Goal: Find specific page/section: Find specific page/section

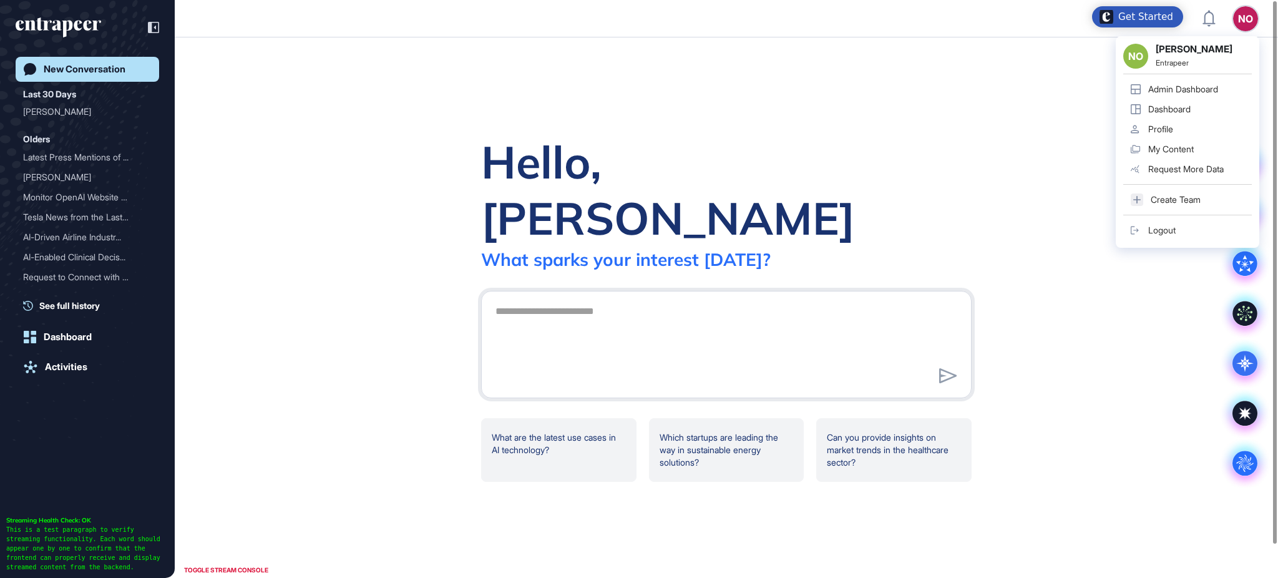
click at [1227, 89] on link "Admin Dashboard" at bounding box center [1187, 89] width 129 height 20
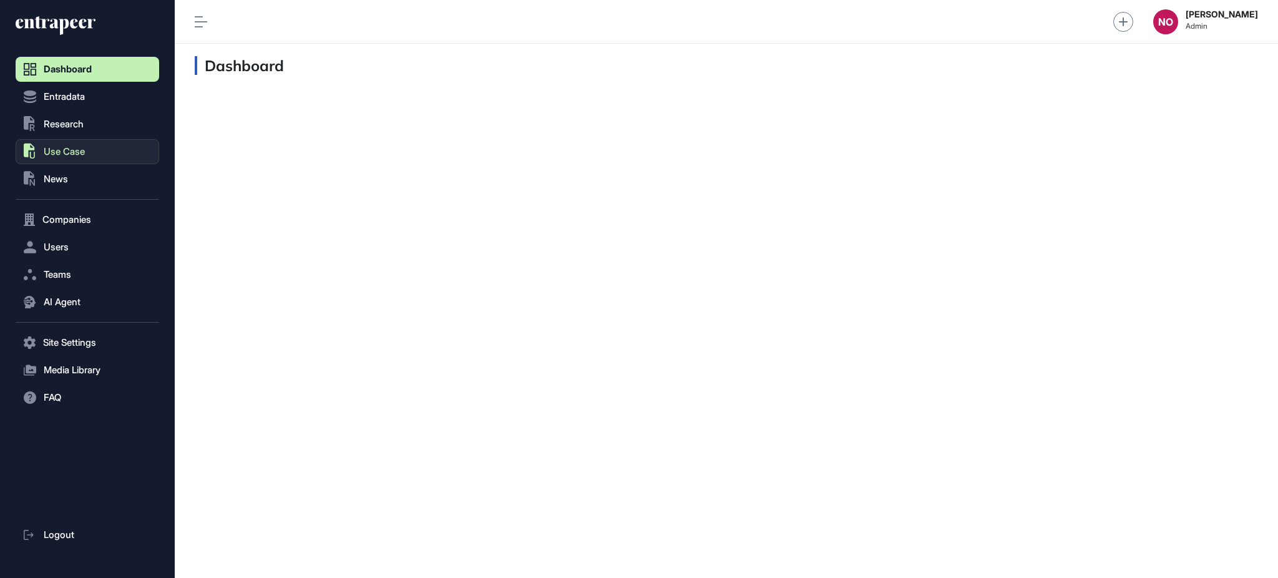
scroll to position [1, 1]
click at [96, 98] on button "Entradata" at bounding box center [88, 96] width 144 height 25
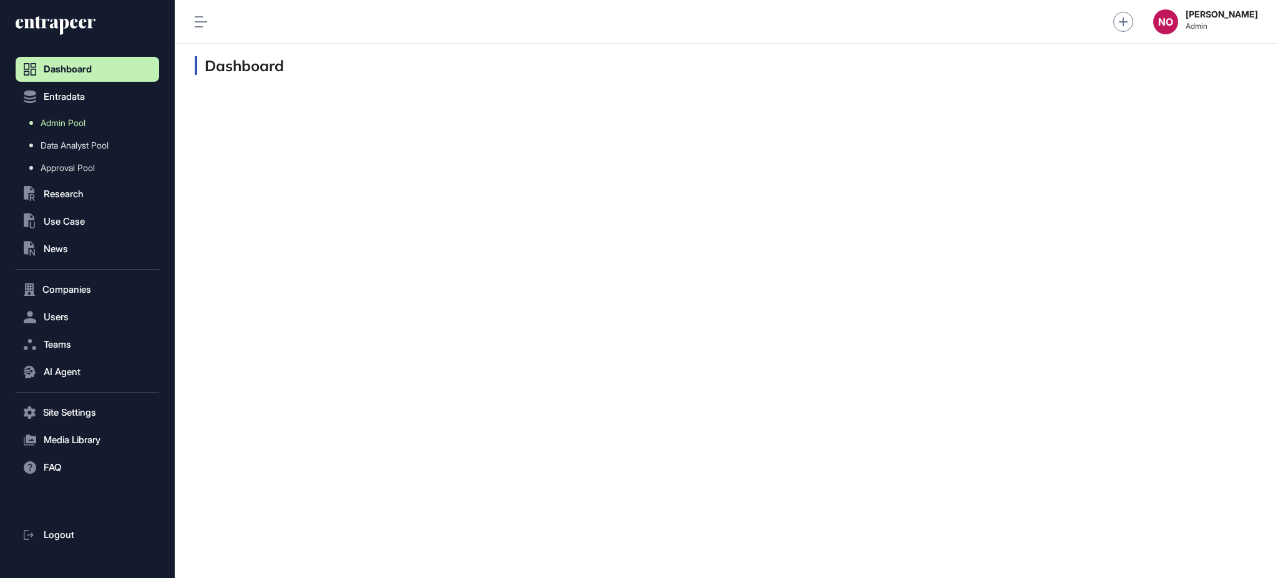
click at [80, 118] on span "Admin Pool" at bounding box center [63, 123] width 45 height 10
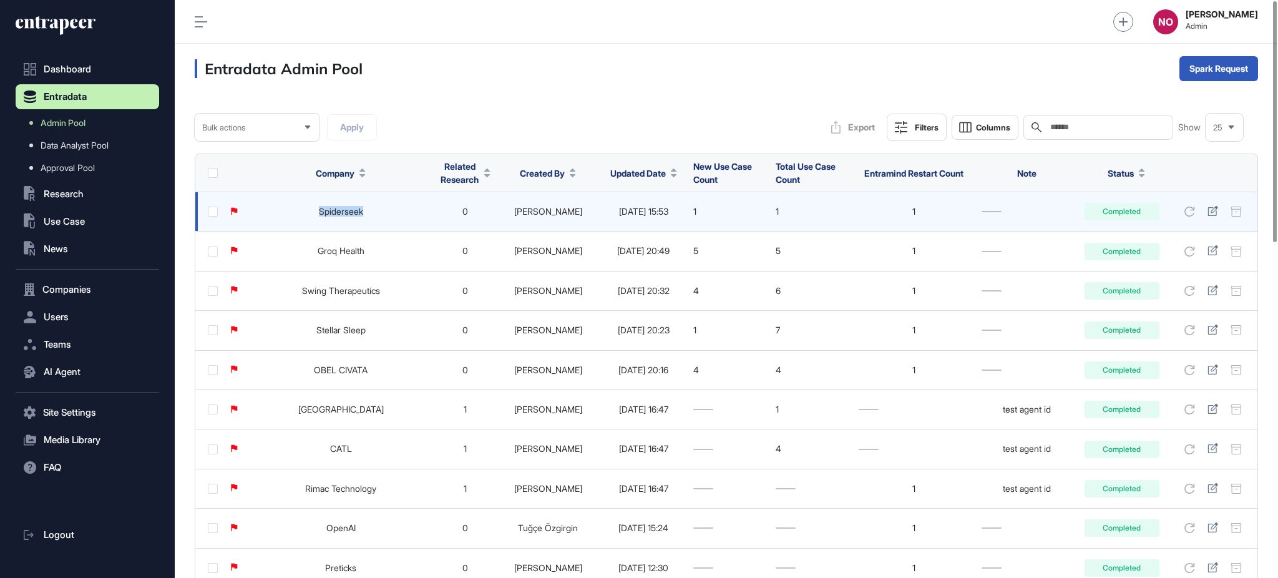
drag, startPoint x: 296, startPoint y: 215, endPoint x: 382, endPoint y: 215, distance: 86.1
click at [382, 215] on td "Spiderseek" at bounding box center [341, 211] width 187 height 39
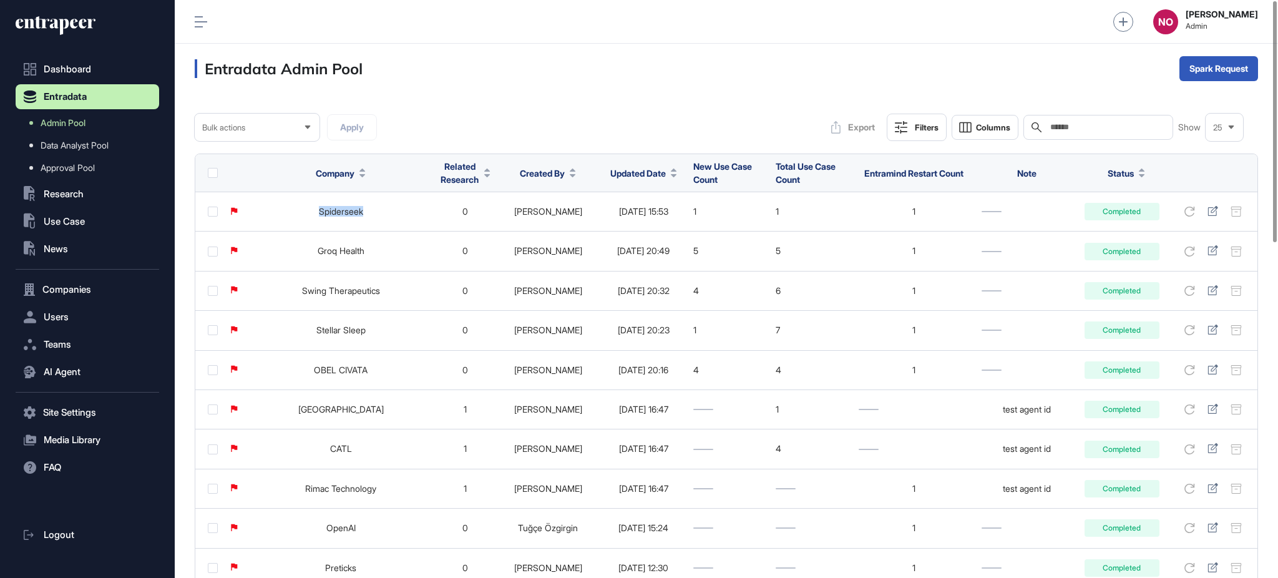
copy link "Spiderseek"
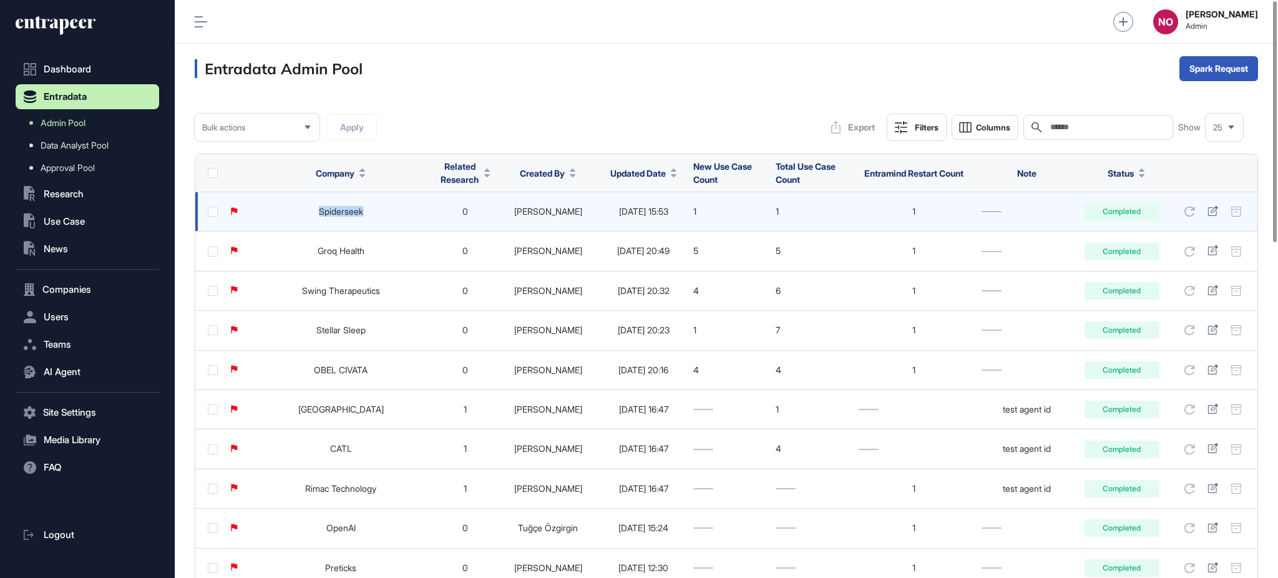
click at [319, 216] on link "Spiderseek" at bounding box center [341, 211] width 44 height 11
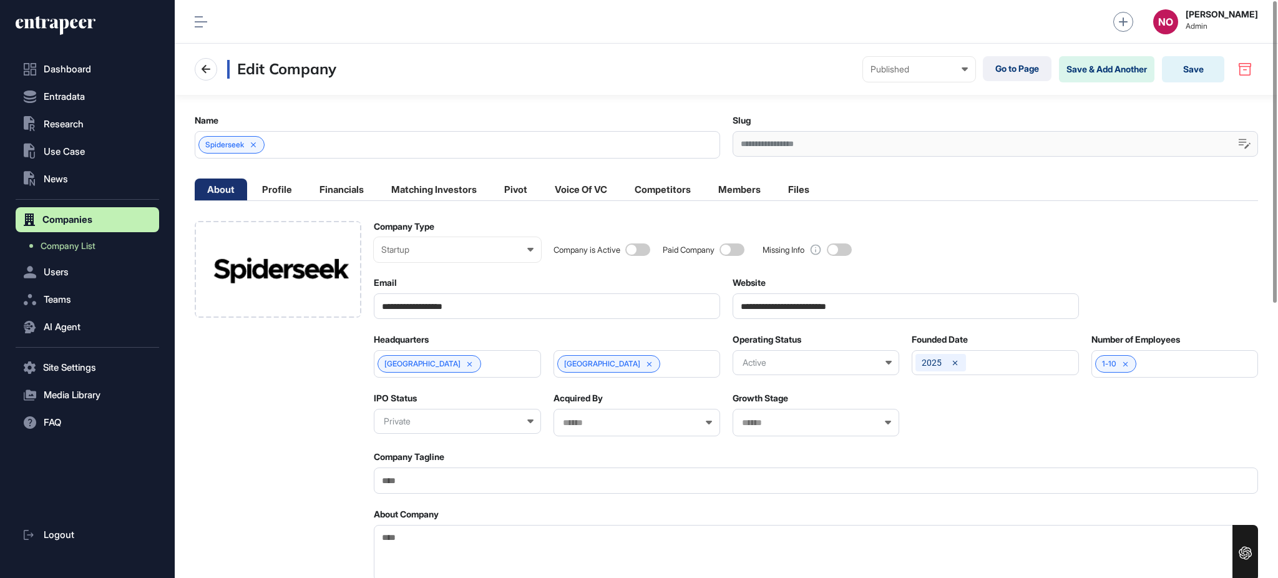
click at [824, 308] on input "**********" at bounding box center [906, 306] width 346 height 26
